Goal: Navigation & Orientation: Find specific page/section

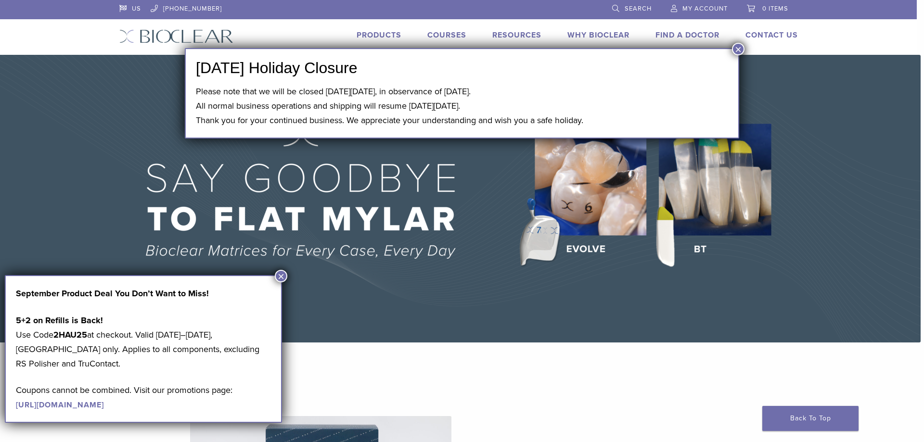
click at [734, 47] on button "×" at bounding box center [738, 49] width 13 height 13
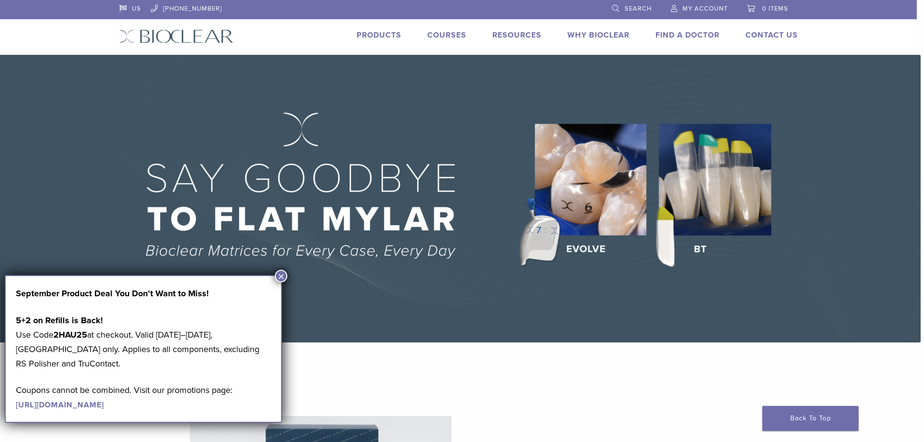
click at [357, 37] on link "Products" at bounding box center [379, 35] width 45 height 10
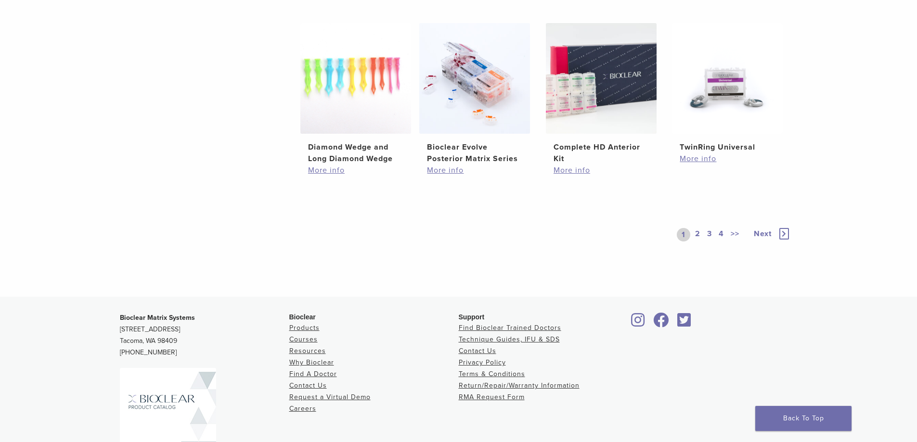
scroll to position [647, 0]
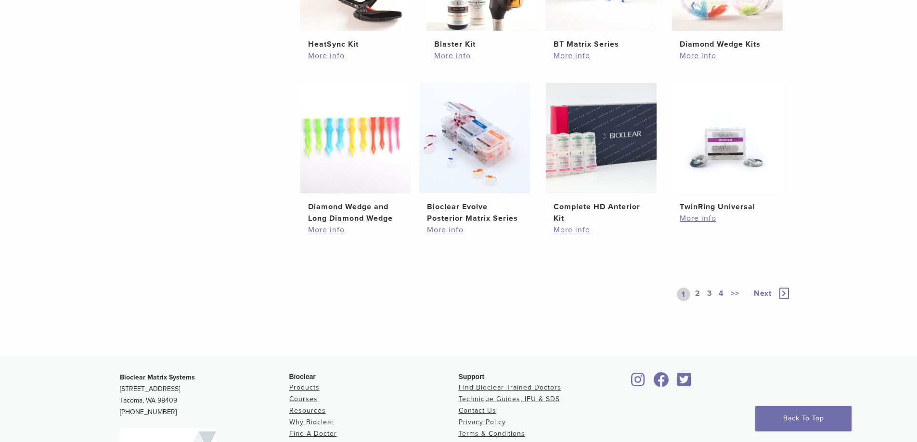
click at [693, 293] on link "2" at bounding box center [697, 294] width 9 height 13
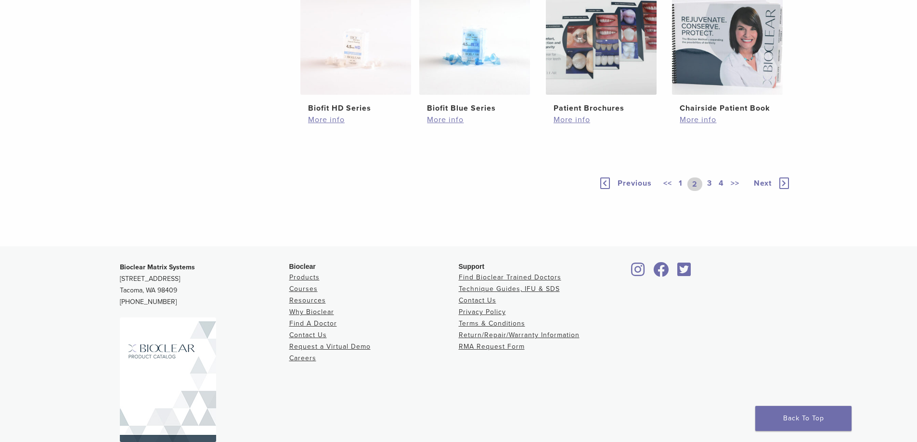
scroll to position [647, 0]
click at [709, 191] on link "3" at bounding box center [709, 183] width 9 height 13
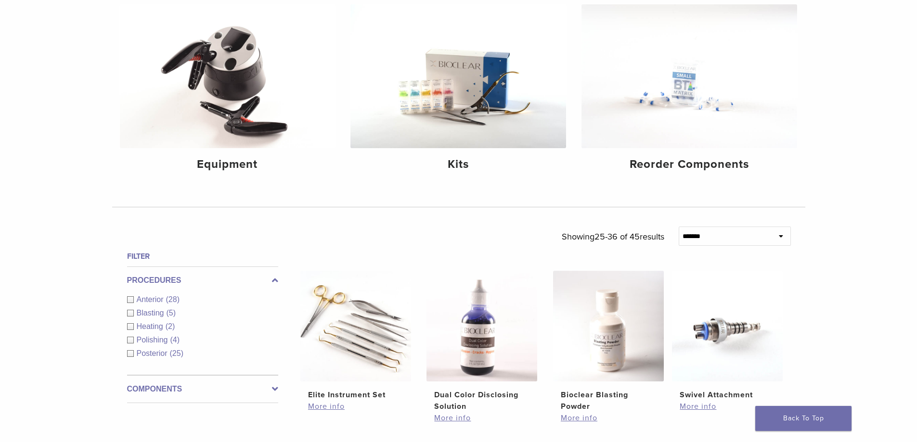
scroll to position [70, 0]
